Goal: Task Accomplishment & Management: Complete application form

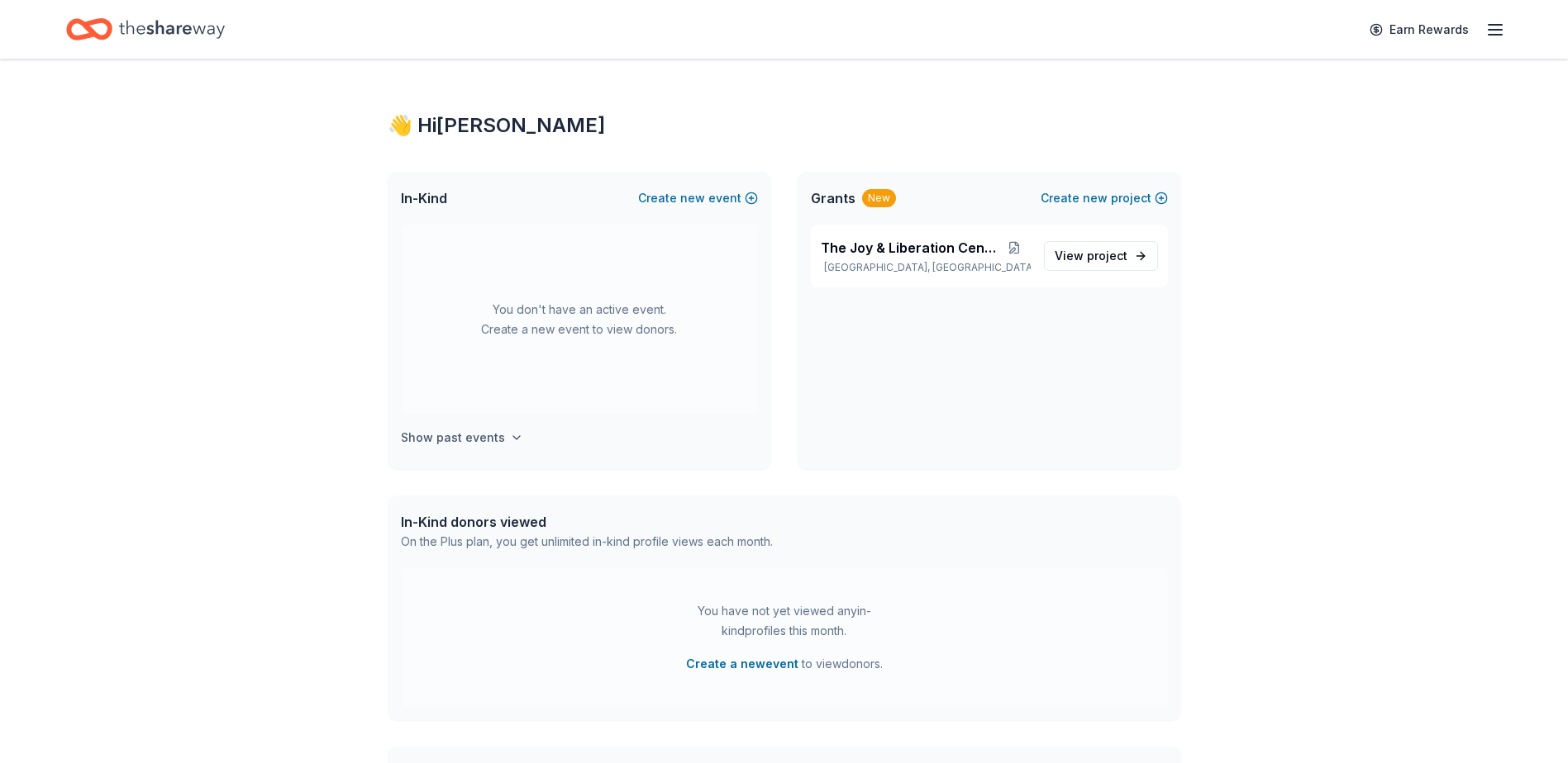
click at [470, 440] on h4 "Show past events" at bounding box center [452, 438] width 104 height 20
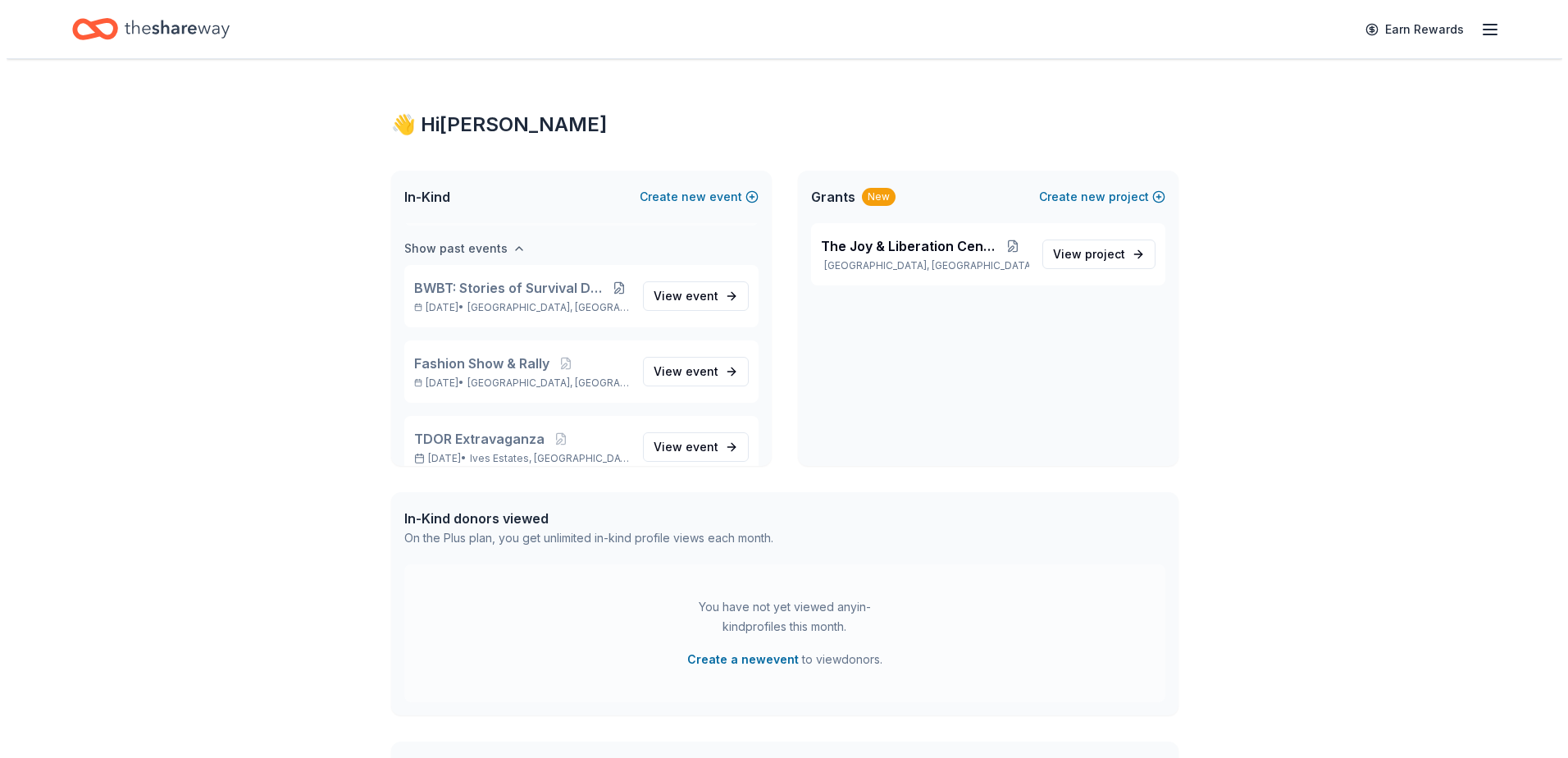
scroll to position [189, 0]
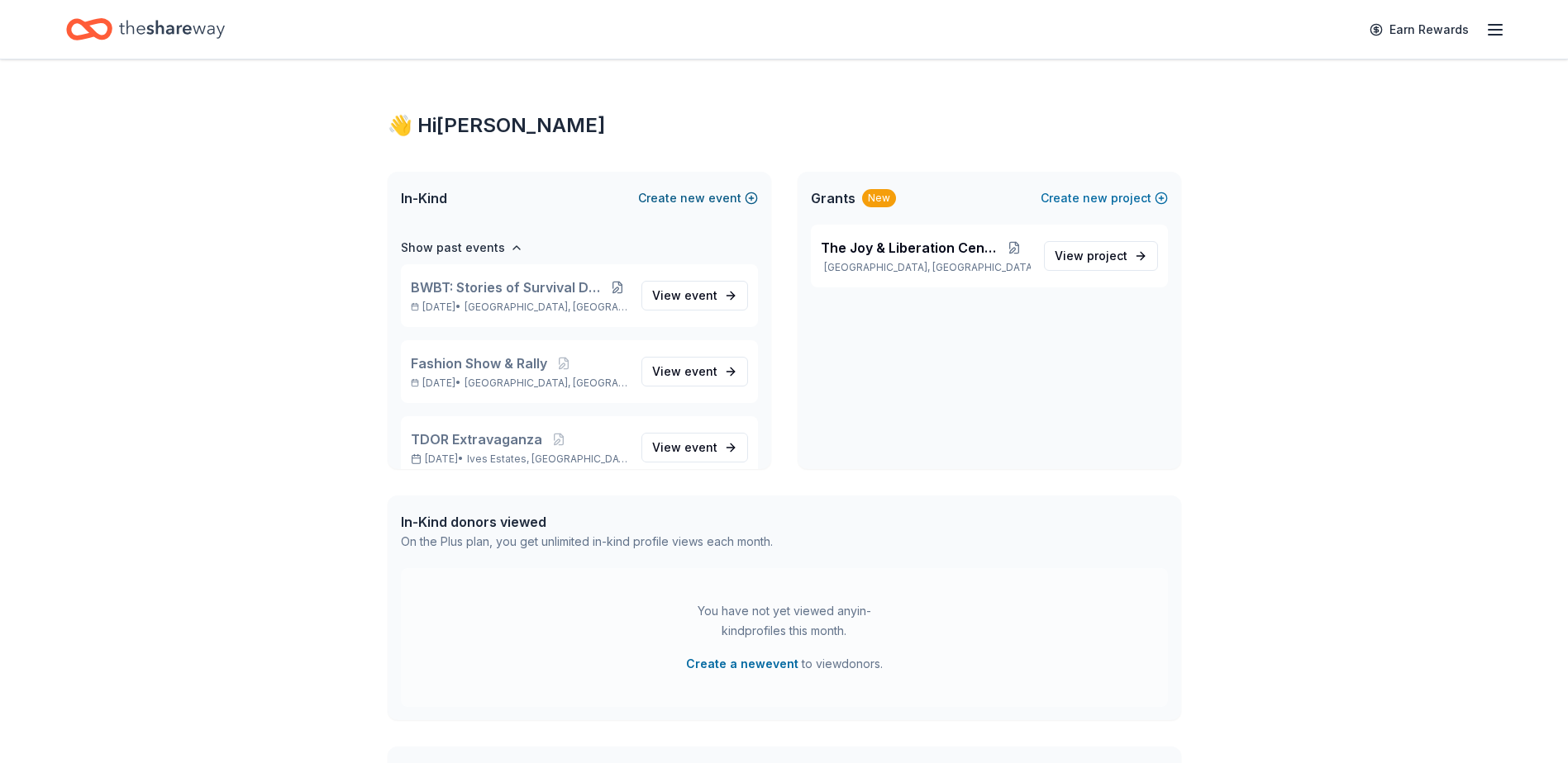
click at [703, 195] on span "new" at bounding box center [692, 198] width 25 height 20
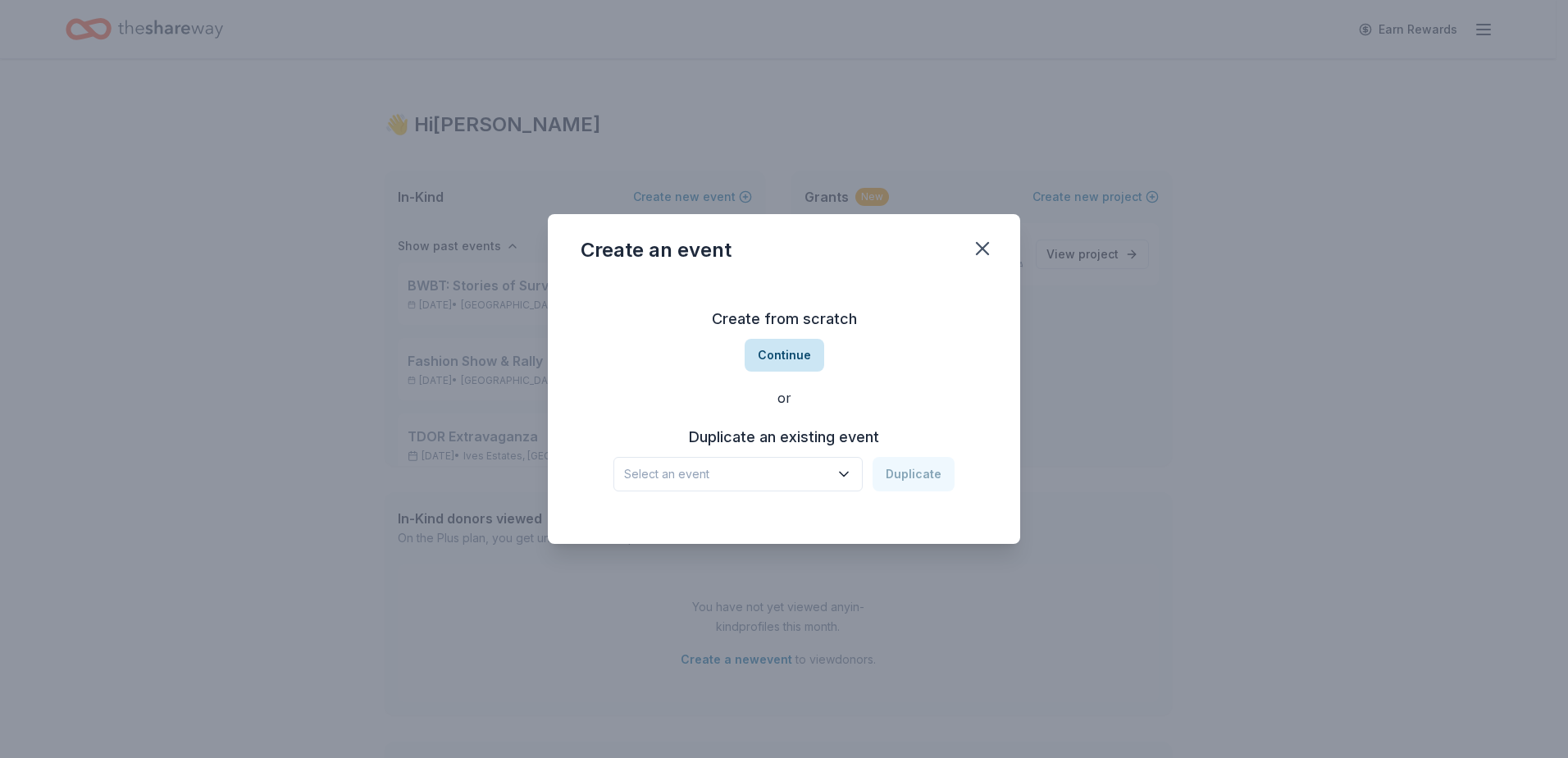
click at [797, 344] on button "Continue" at bounding box center [784, 355] width 80 height 33
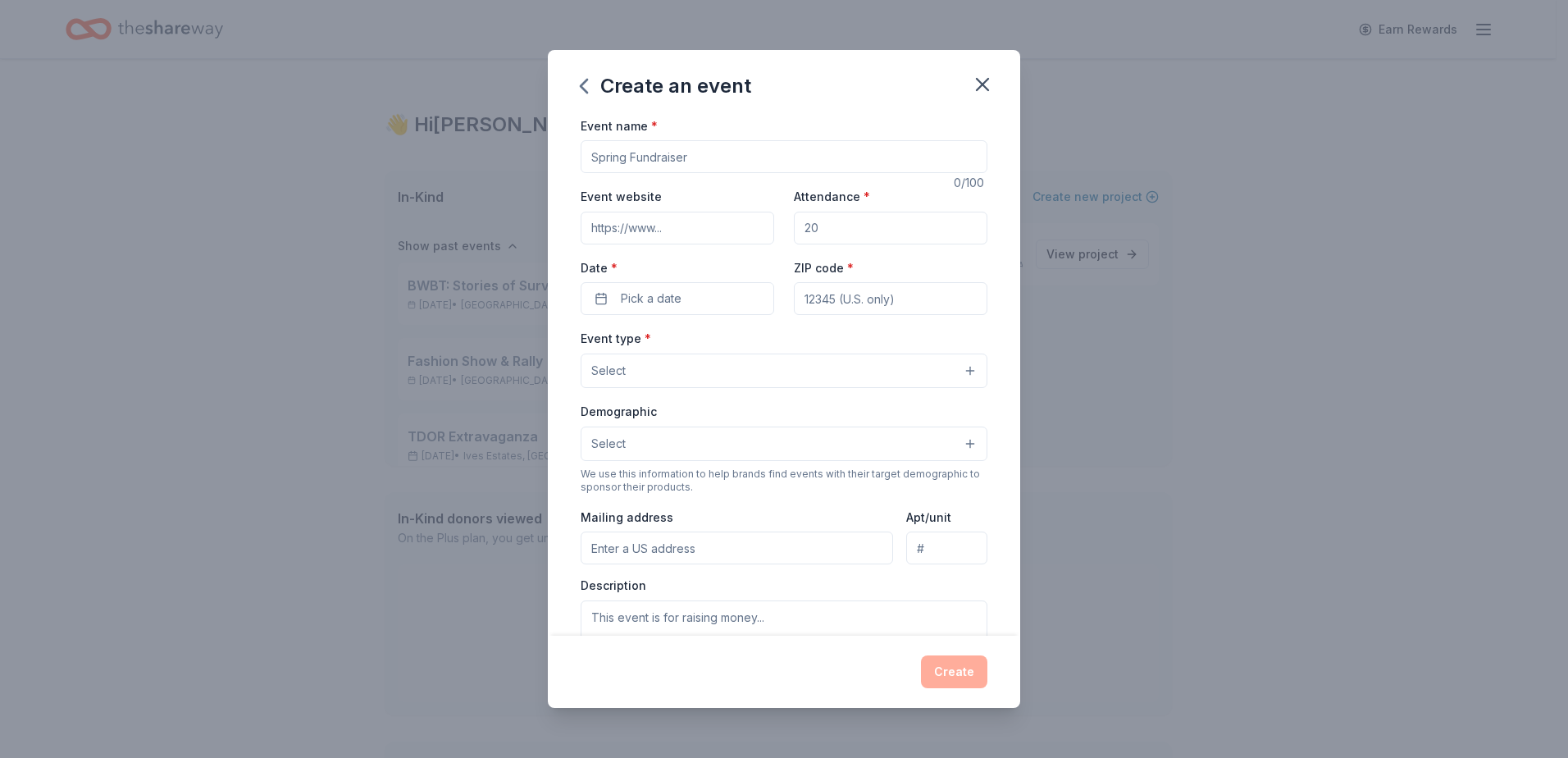
click at [668, 151] on input "Event name *" at bounding box center [784, 156] width 407 height 33
type input "Gag'oh Ween"
click at [635, 223] on input "Event website" at bounding box center [677, 228] width 194 height 33
paste input "[URL][DOMAIN_NAME]"
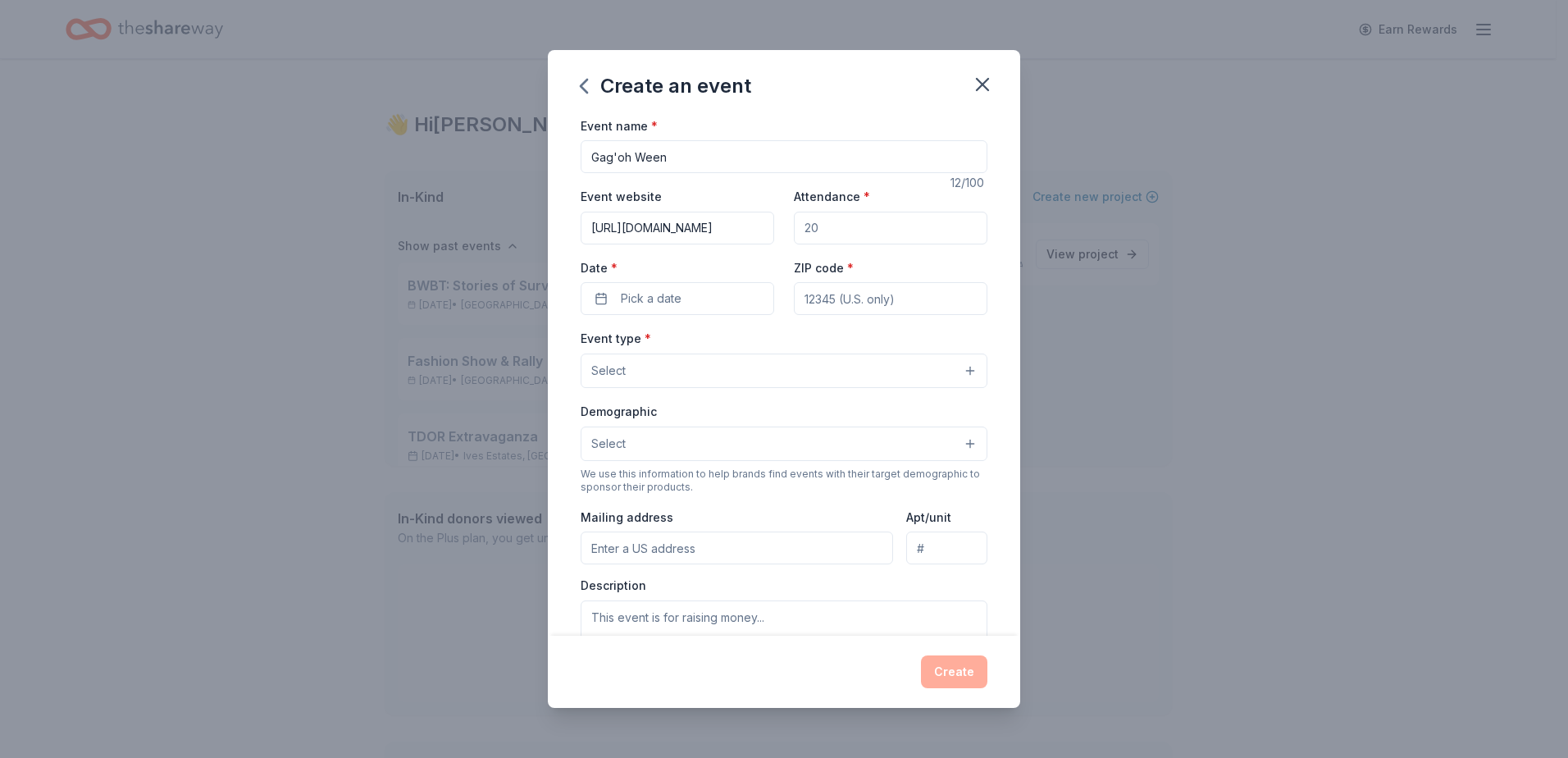
type input "[URL][DOMAIN_NAME]"
click at [811, 226] on input "Attendance *" at bounding box center [891, 228] width 194 height 33
type input "150"
click at [698, 291] on button "Pick a date" at bounding box center [677, 298] width 194 height 33
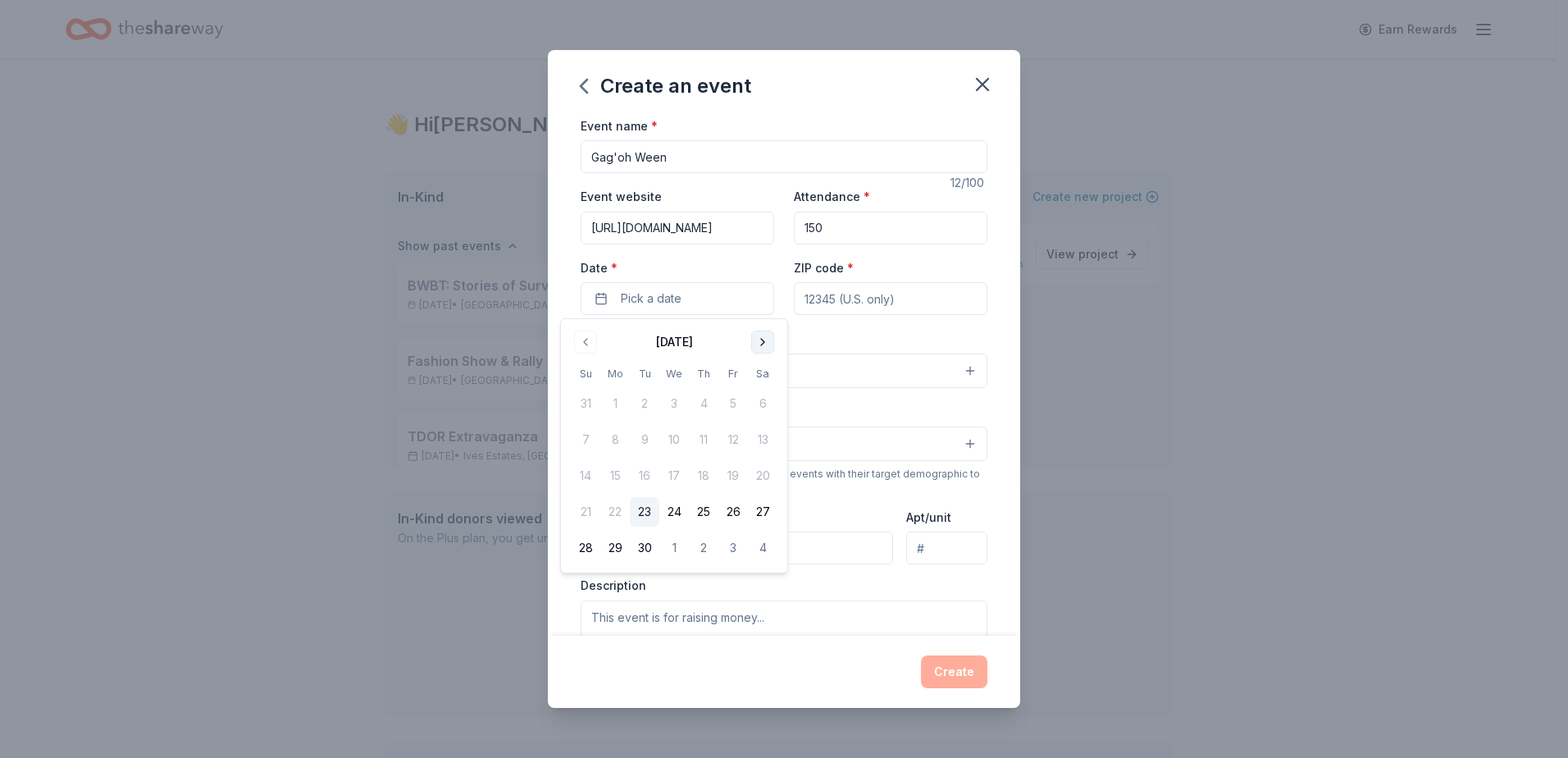
click at [764, 342] on button "Go to next month" at bounding box center [763, 342] width 23 height 23
click at [757, 519] on button "25" at bounding box center [762, 511] width 29 height 29
click at [871, 297] on input "ZIP code *" at bounding box center [891, 298] width 194 height 33
